Goal: Task Accomplishment & Management: Use online tool/utility

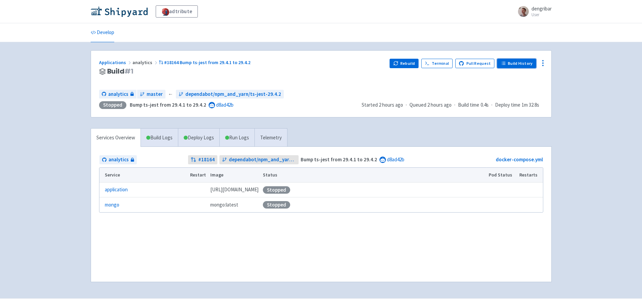
click at [506, 63] on icon at bounding box center [503, 63] width 5 height 5
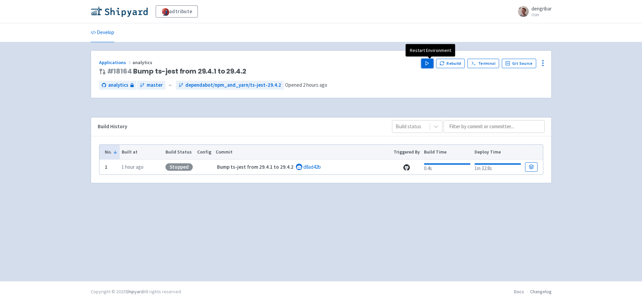
click at [430, 65] on icon "button" at bounding box center [427, 63] width 5 height 5
